Goal: Find specific page/section: Find specific page/section

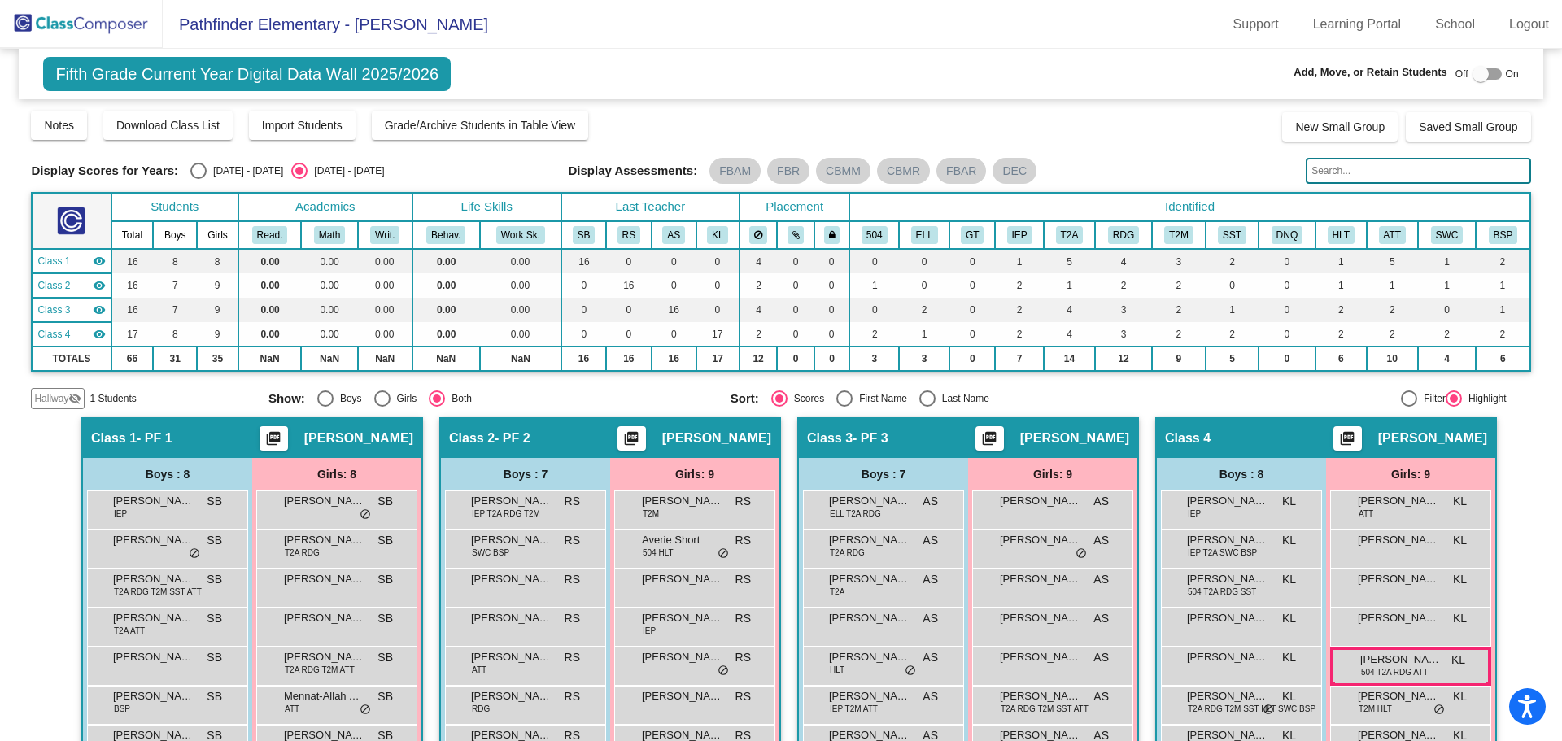
scroll to position [127, 0]
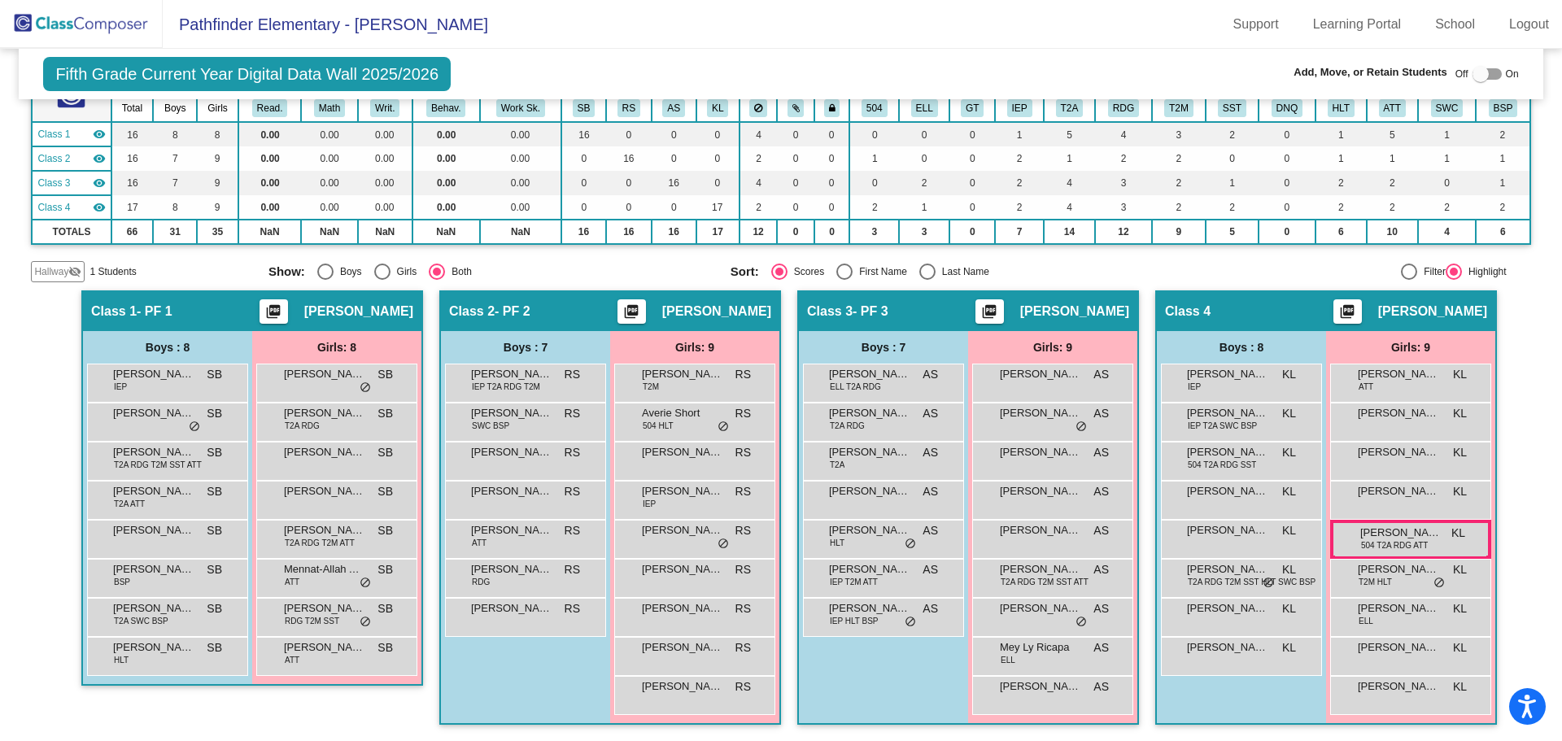
click at [60, 33] on img at bounding box center [81, 24] width 163 height 48
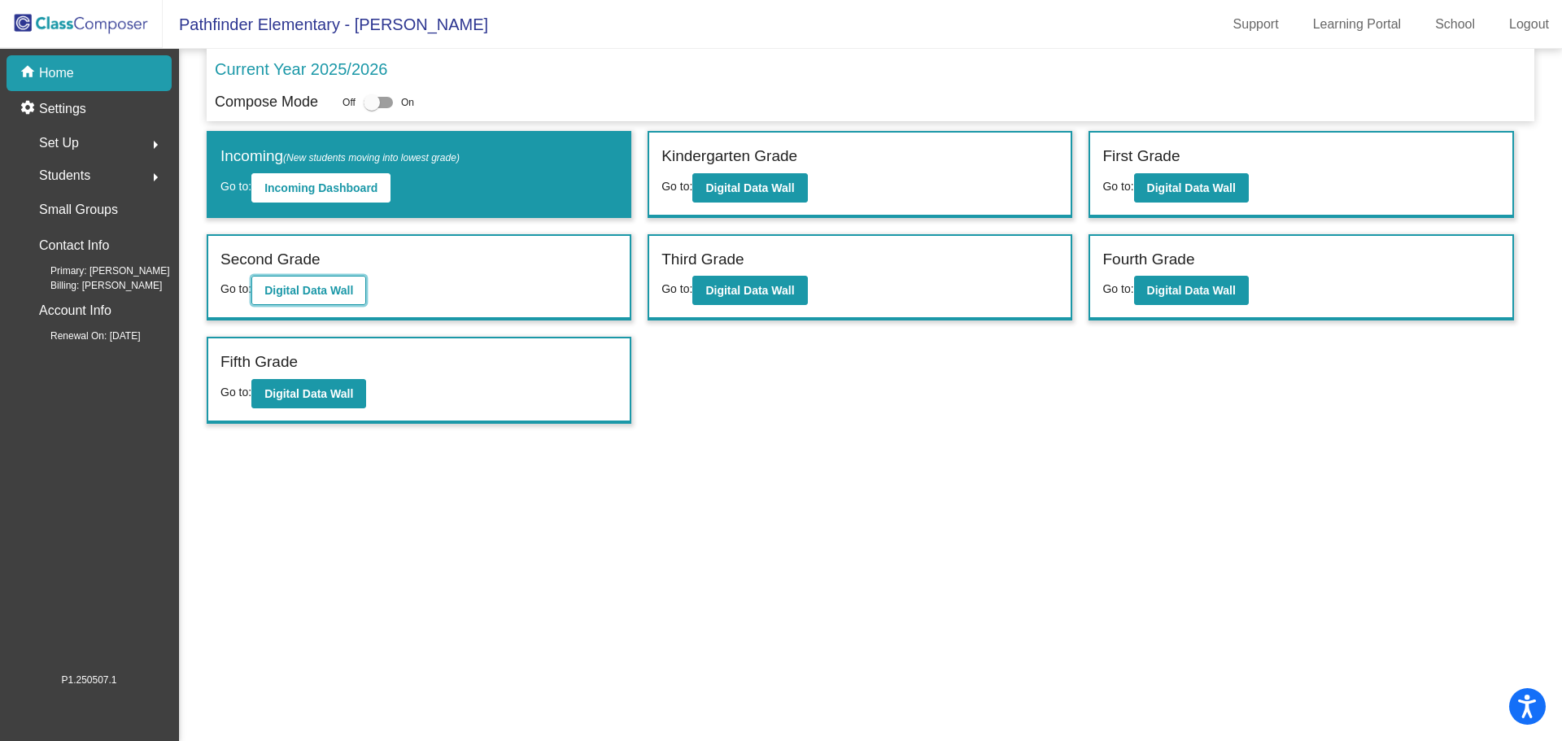
click at [332, 298] on button "Digital Data Wall" at bounding box center [308, 290] width 115 height 29
click at [785, 284] on b "Digital Data Wall" at bounding box center [750, 290] width 89 height 13
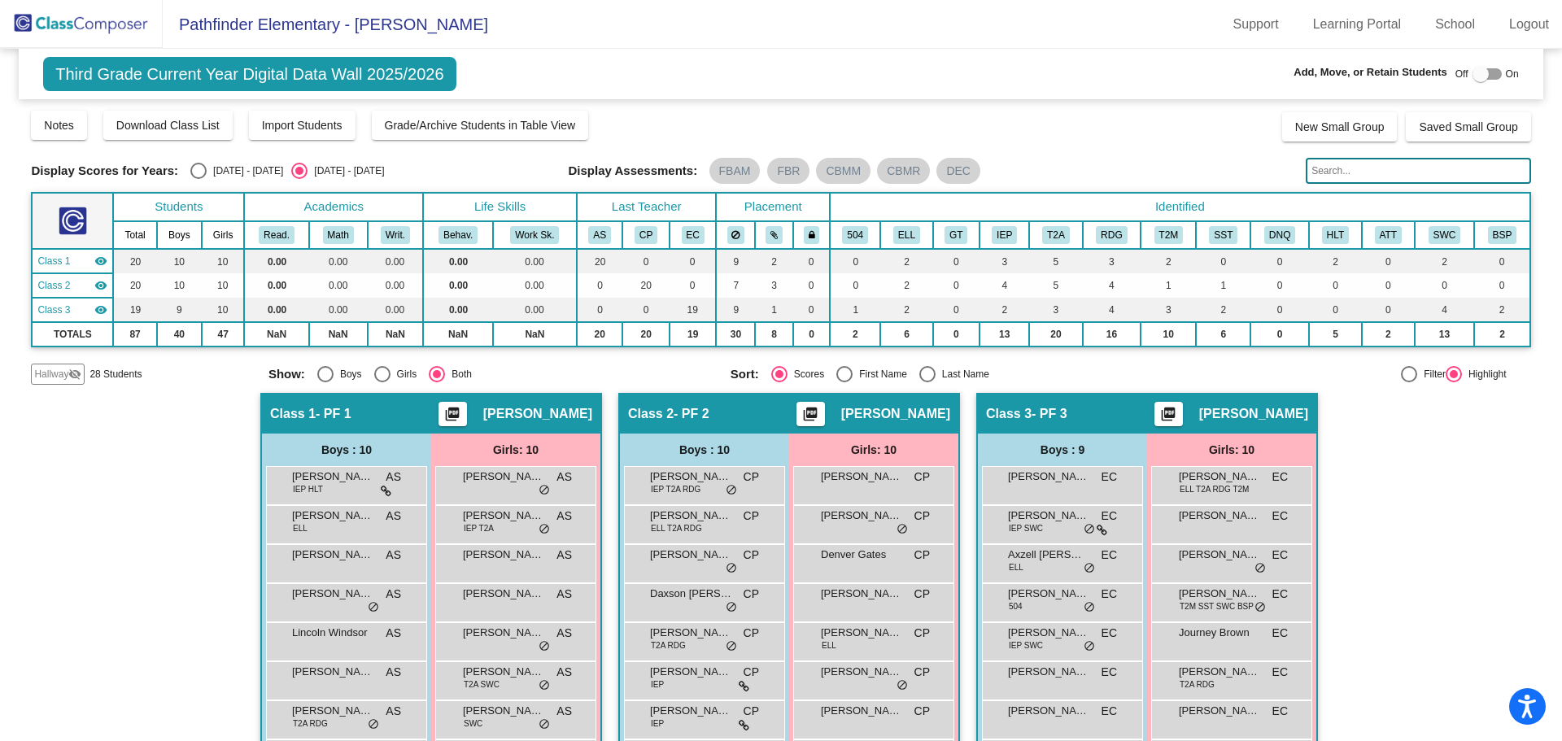
click at [1395, 160] on input "text" at bounding box center [1418, 171] width 225 height 26
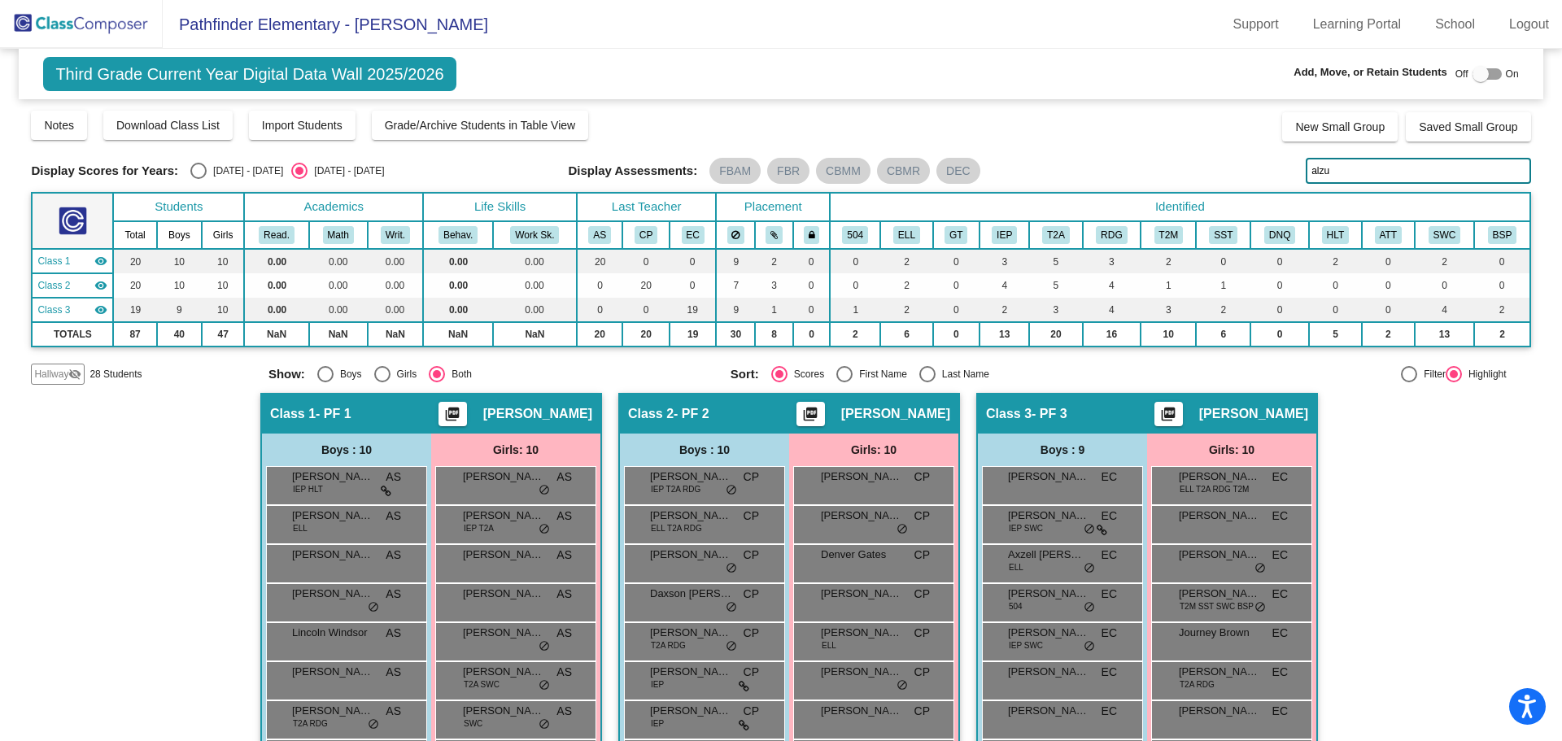
scroll to position [142, 0]
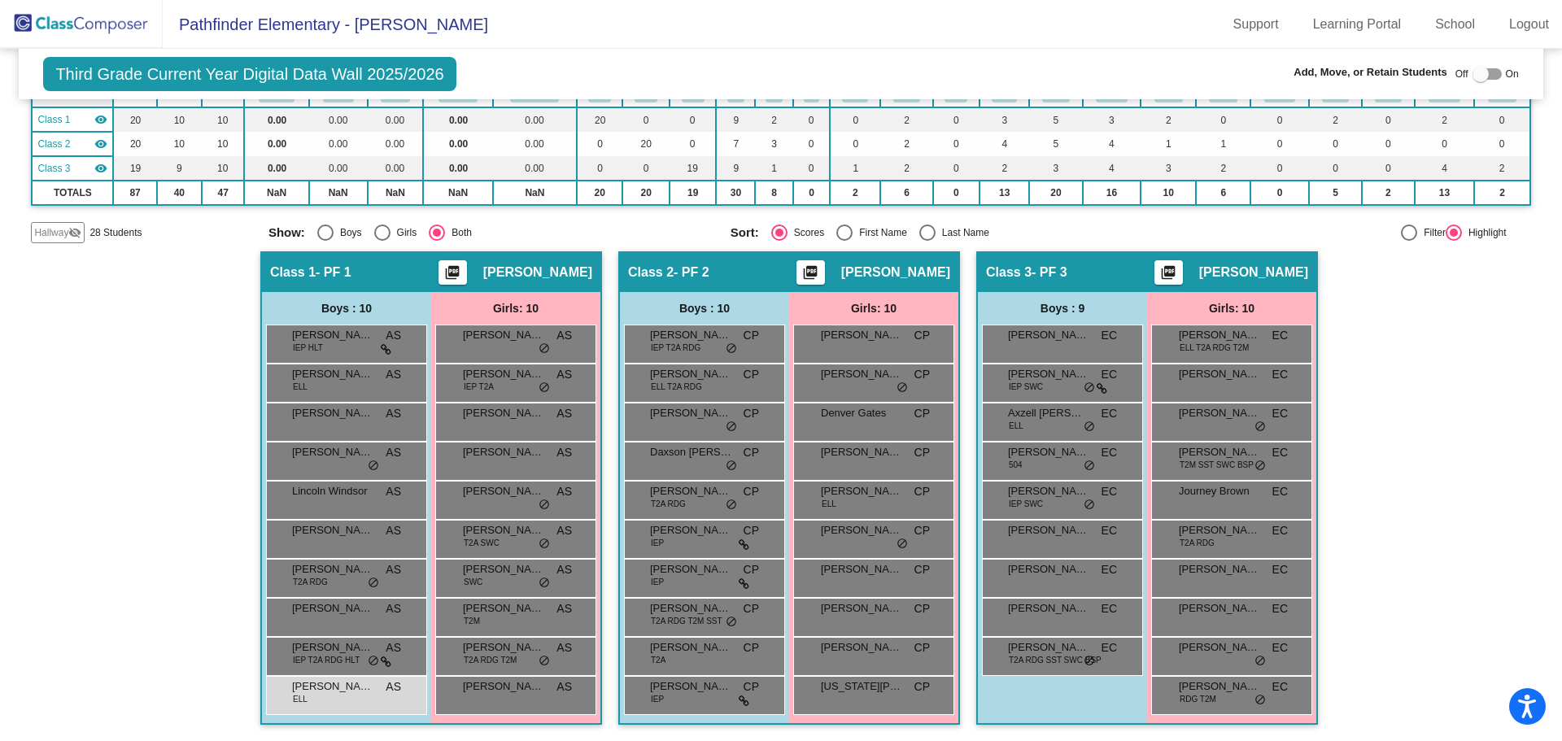
type input "alzu"
click at [100, 27] on img at bounding box center [81, 24] width 163 height 48
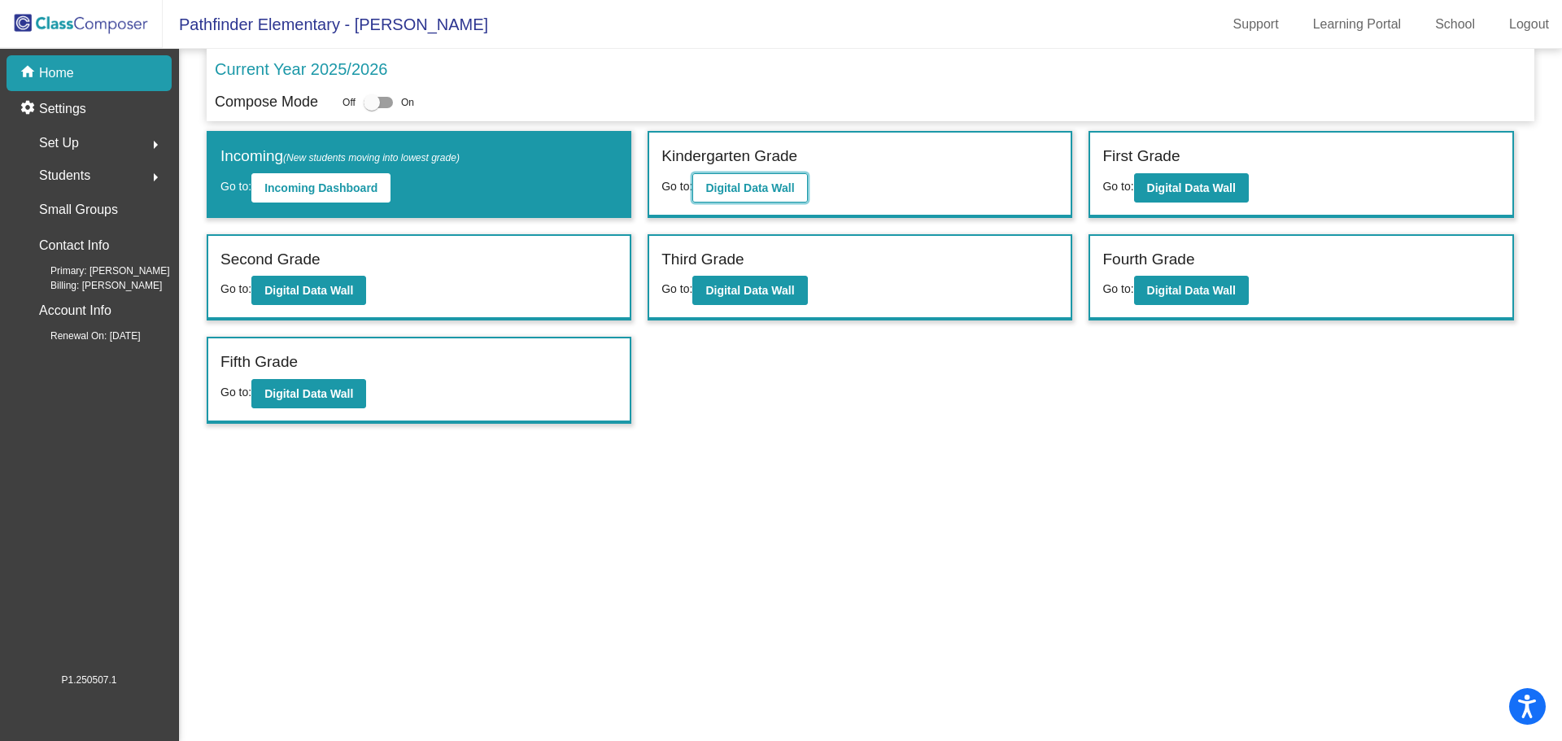
click at [731, 192] on b "Digital Data Wall" at bounding box center [750, 187] width 89 height 13
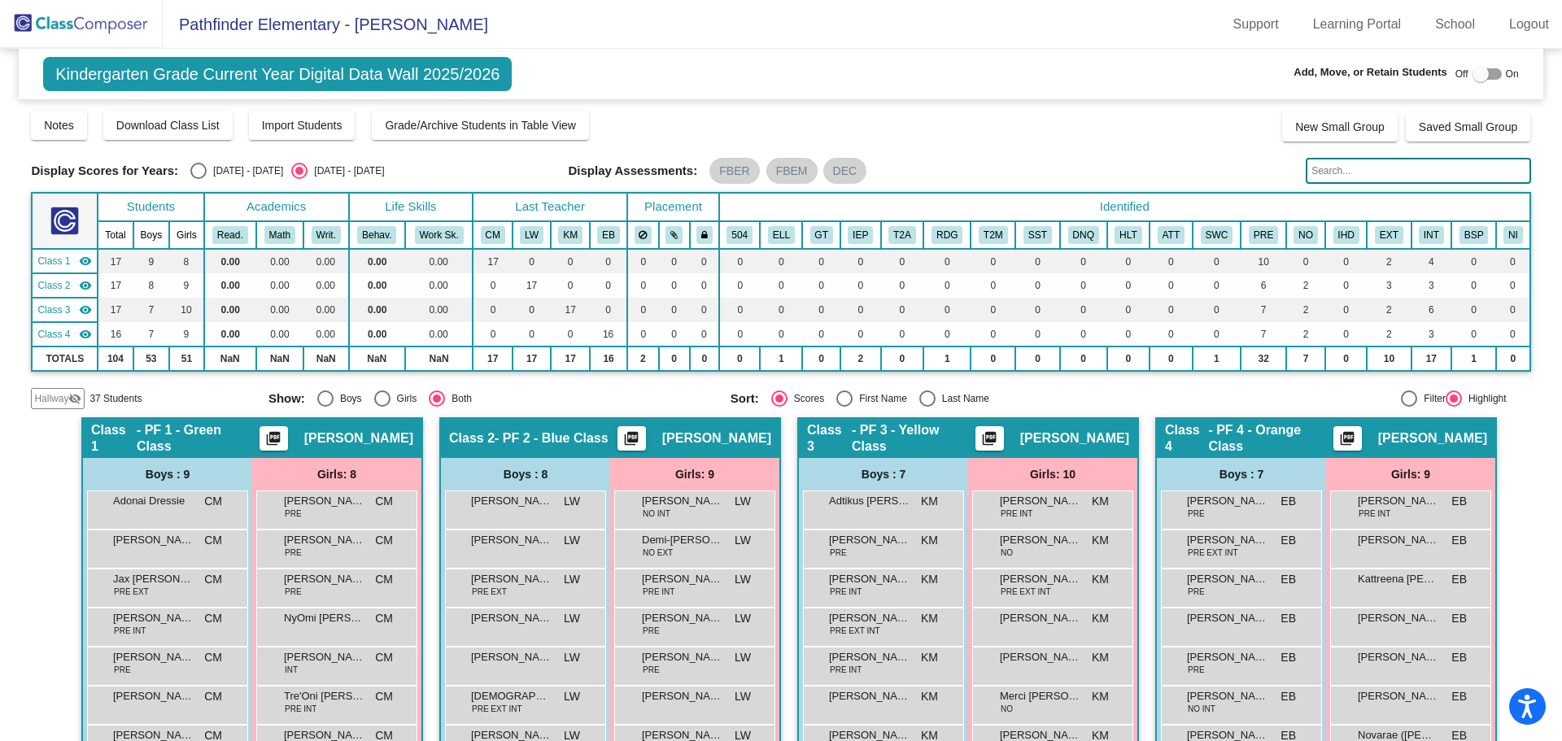
click at [1339, 178] on input "text" at bounding box center [1418, 171] width 225 height 26
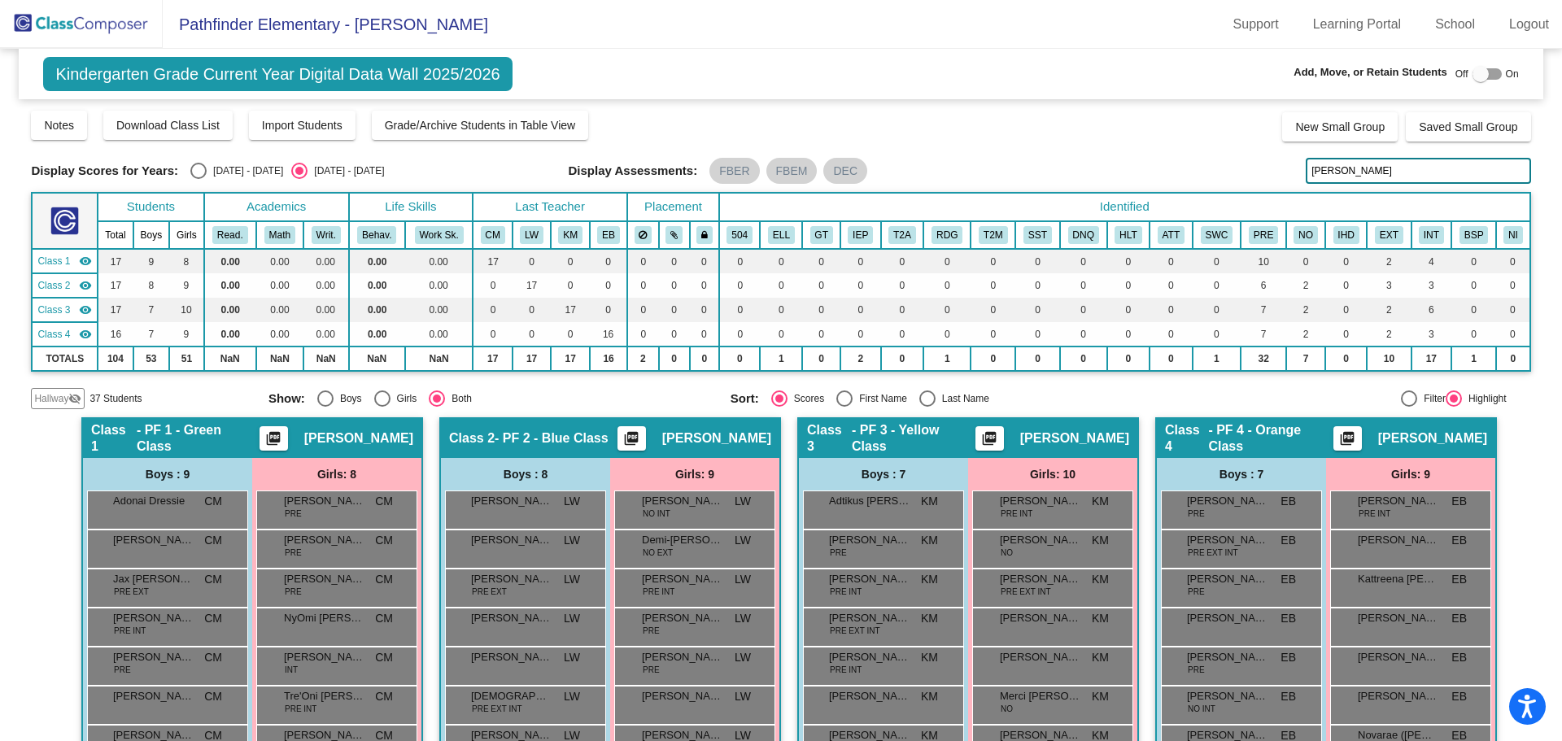
click at [1362, 171] on input "[PERSON_NAME]" at bounding box center [1418, 171] width 225 height 26
drag, startPoint x: 1358, startPoint y: 176, endPoint x: 1327, endPoint y: 177, distance: 31.0
click at [1327, 177] on input "DUNNA" at bounding box center [1418, 171] width 225 height 26
type input "D"
click at [1363, 173] on input "[PERSON_NAME]" at bounding box center [1418, 171] width 225 height 26
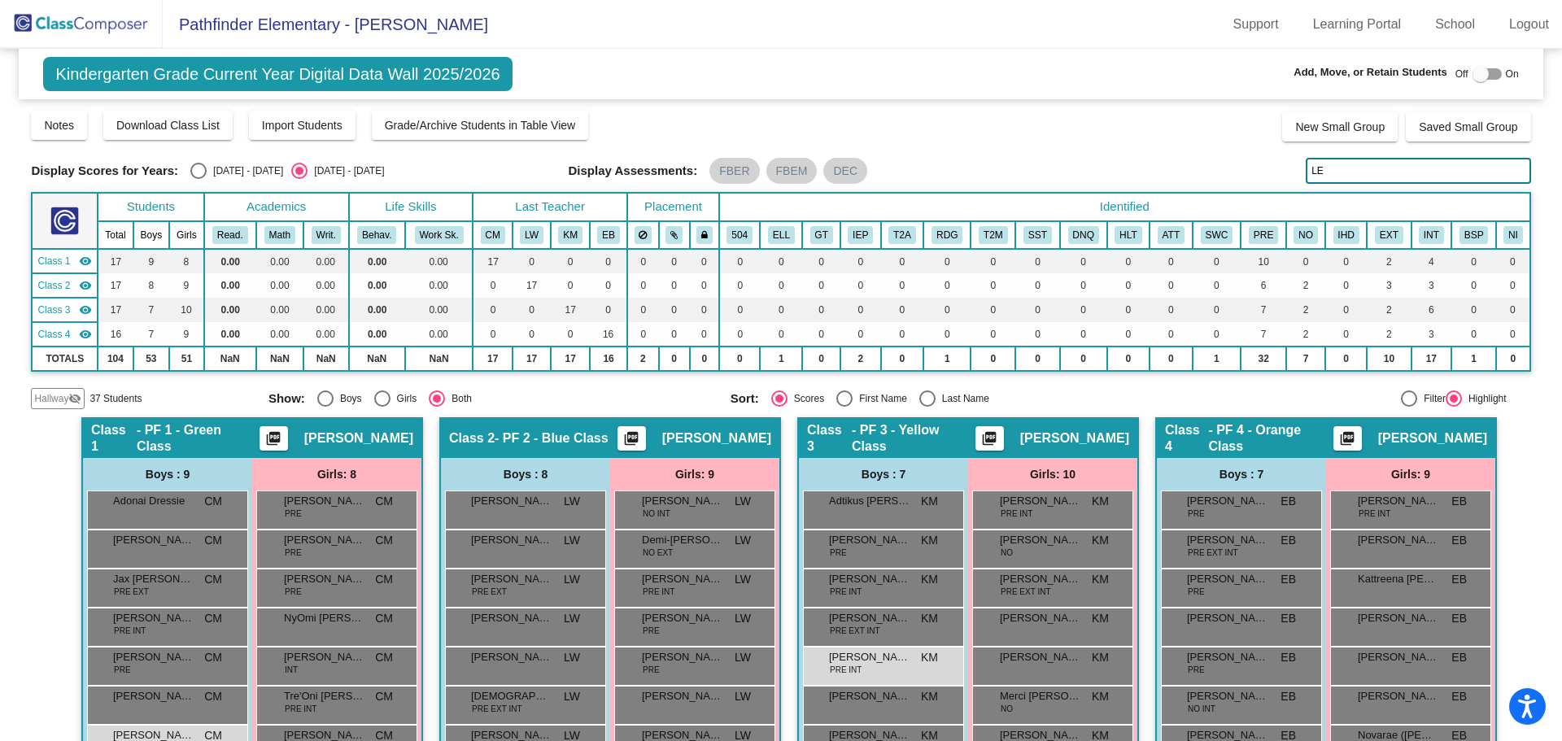
type input "L"
click at [1359, 171] on input "[PERSON_NAME]" at bounding box center [1418, 171] width 225 height 26
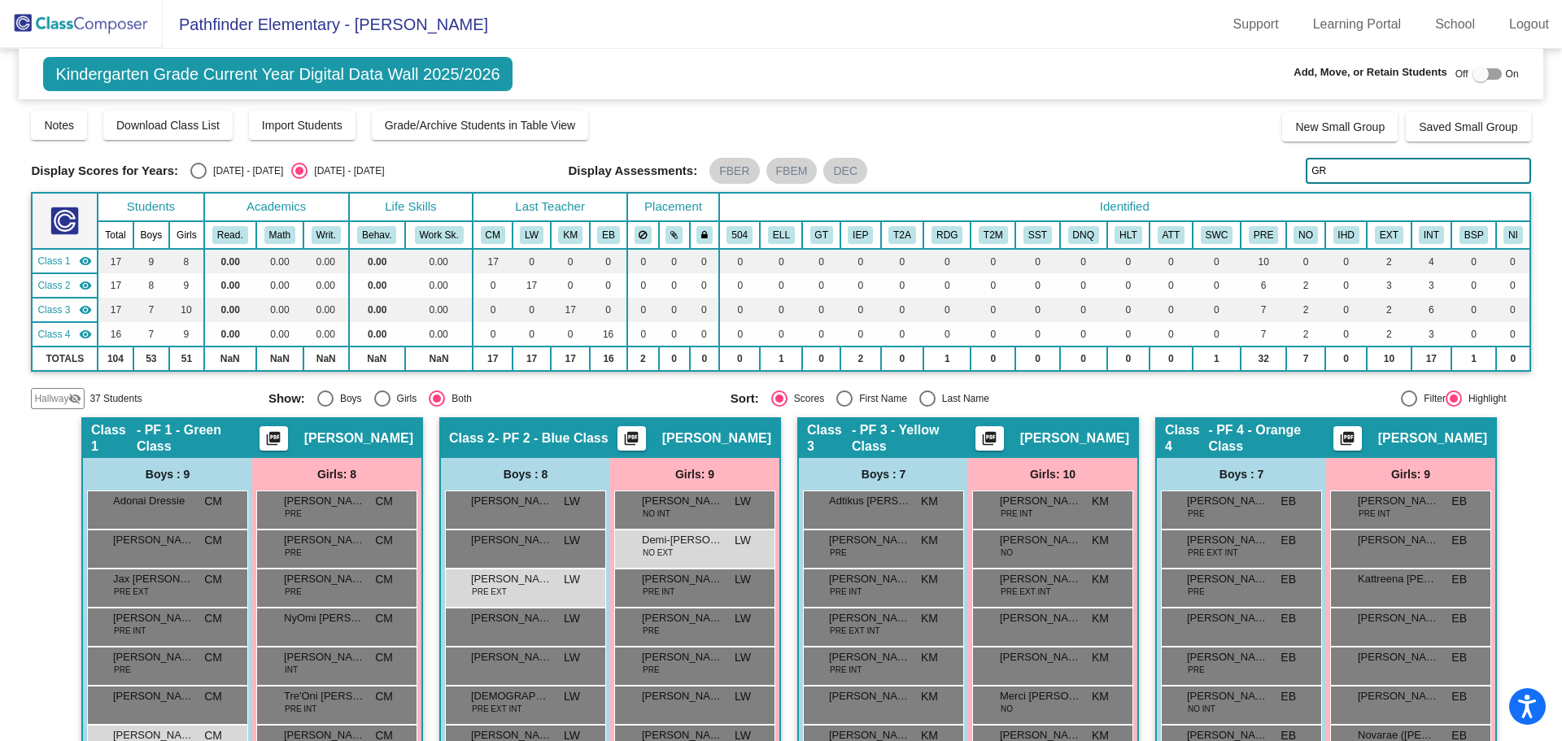
type input "G"
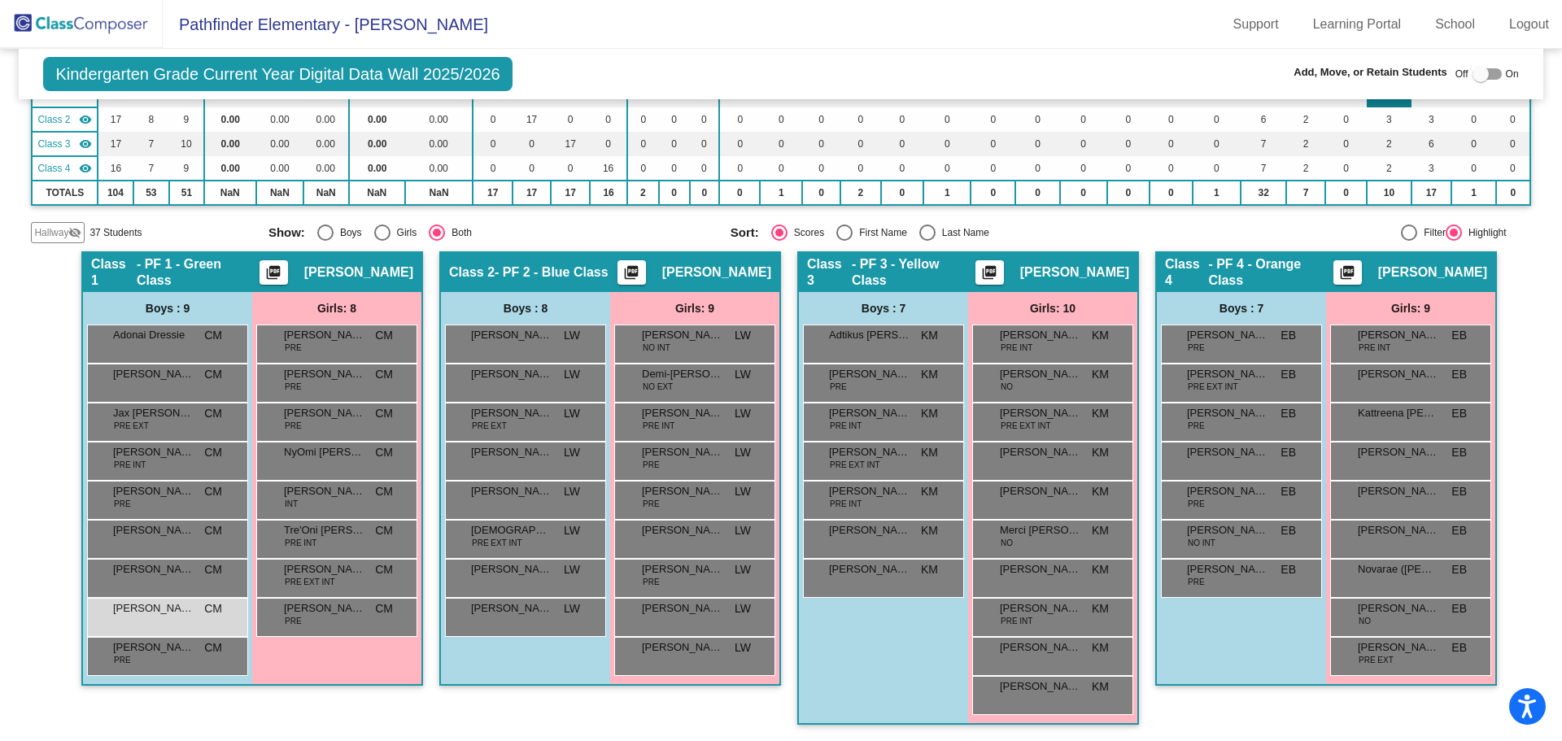
scroll to position [3, 0]
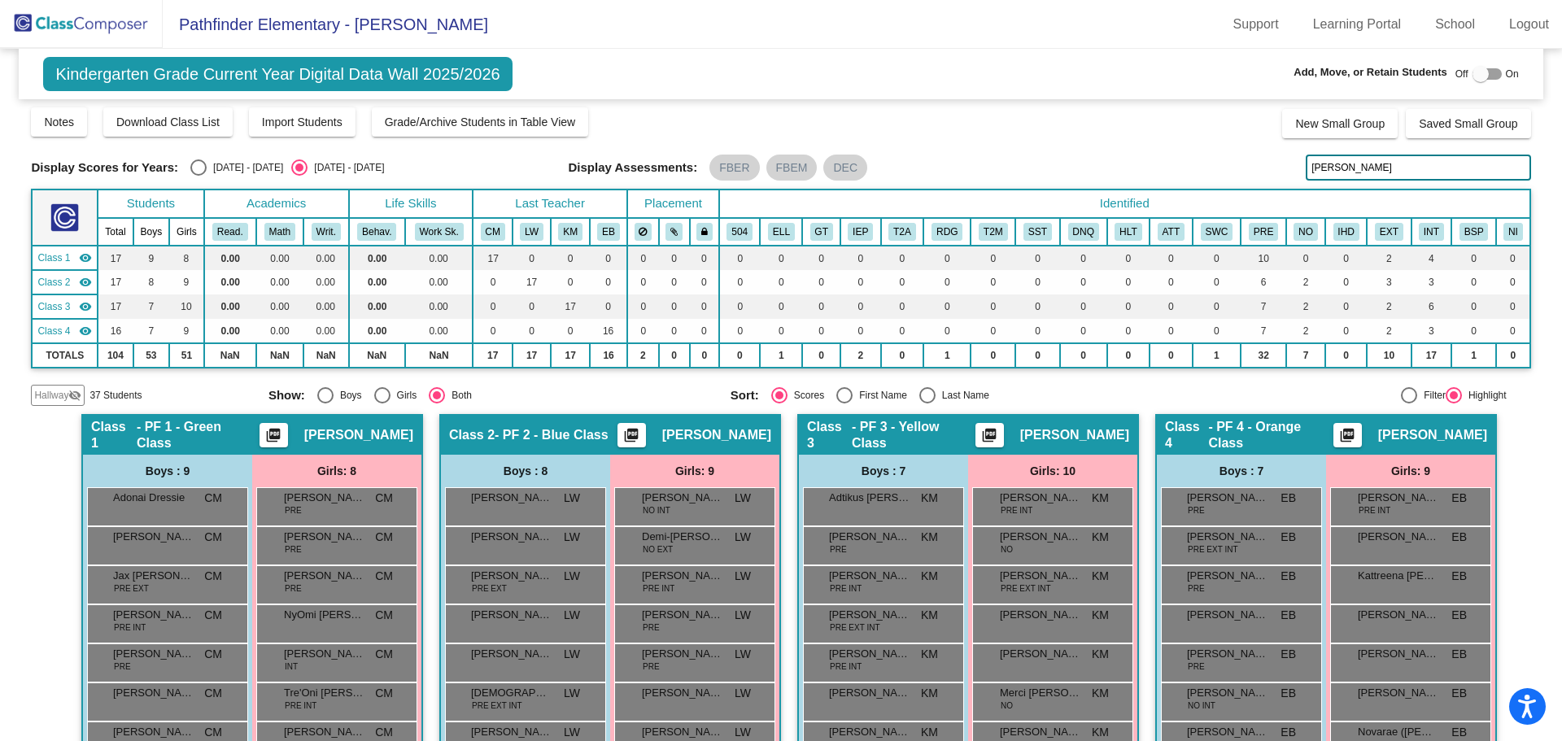
click at [1365, 169] on input "[PERSON_NAME]" at bounding box center [1418, 168] width 225 height 26
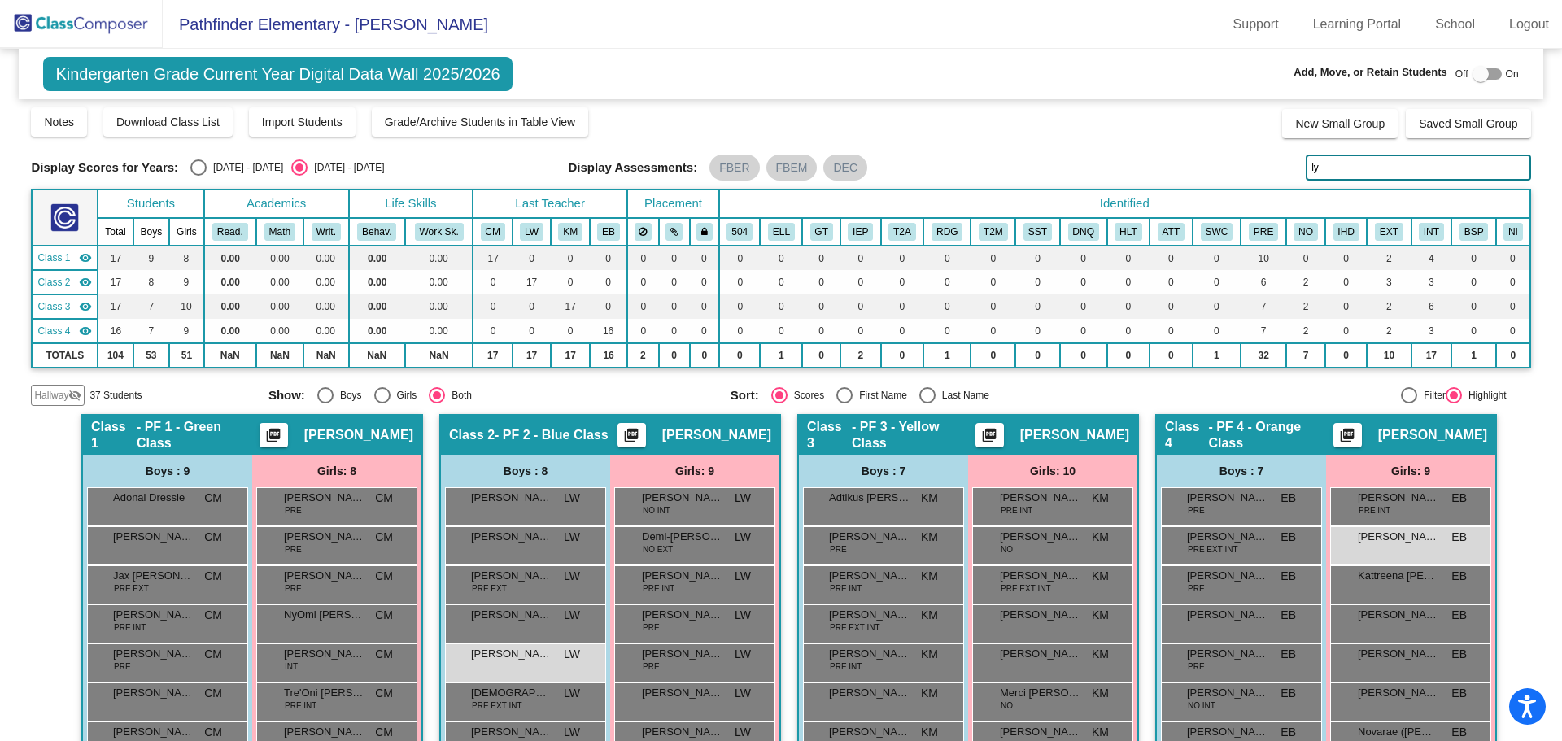
type input "l"
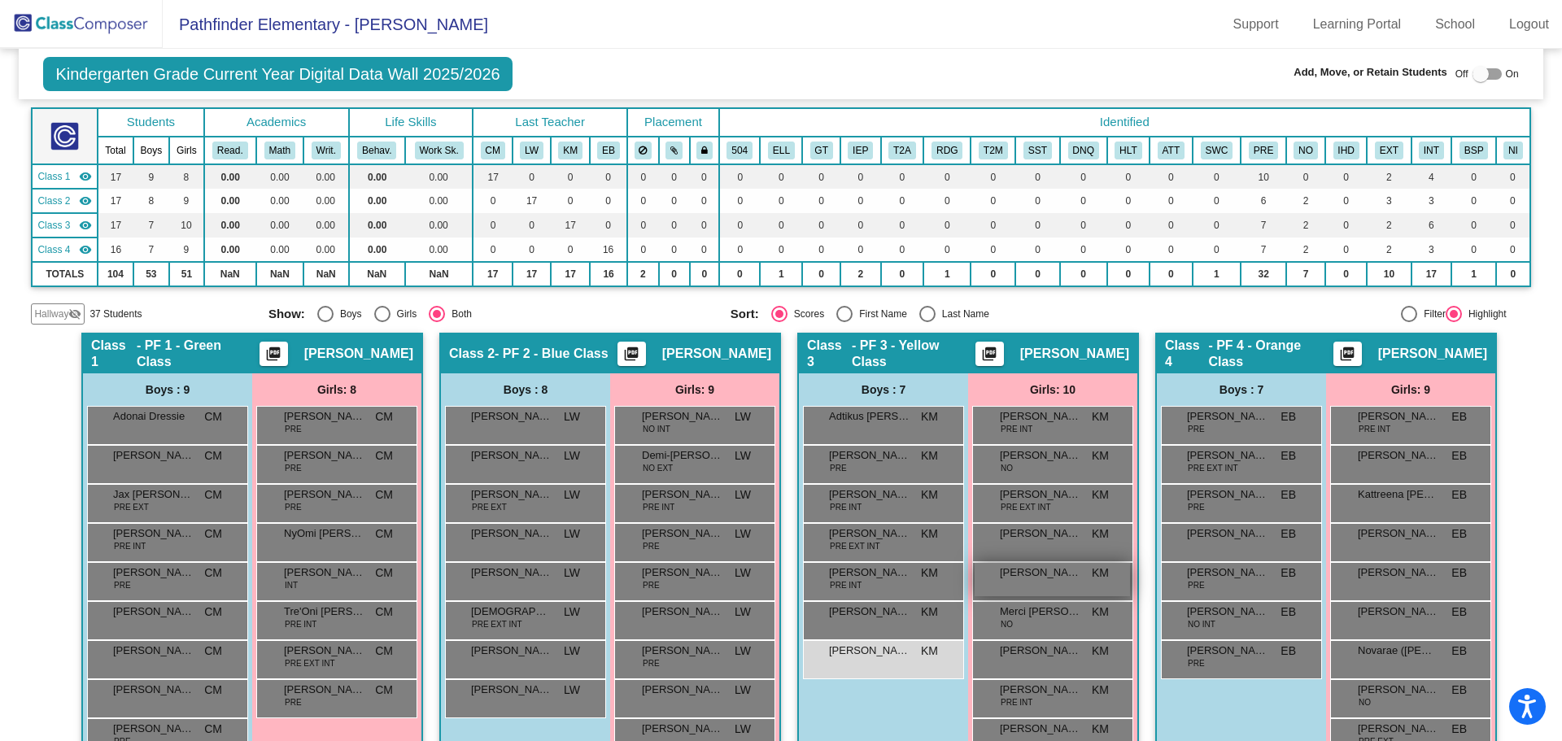
scroll to position [166, 0]
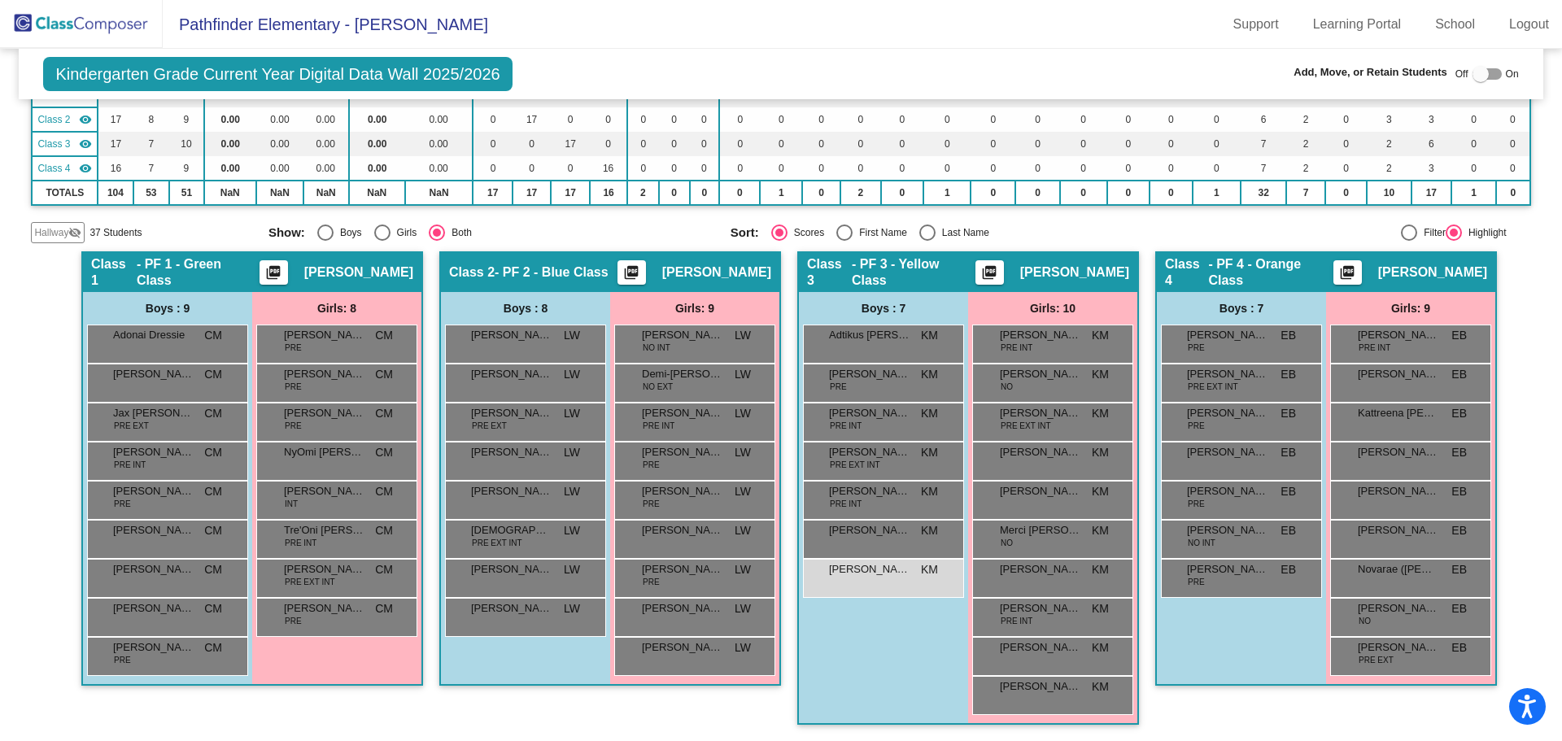
type input "swinton"
